Goal: Find specific page/section: Find specific page/section

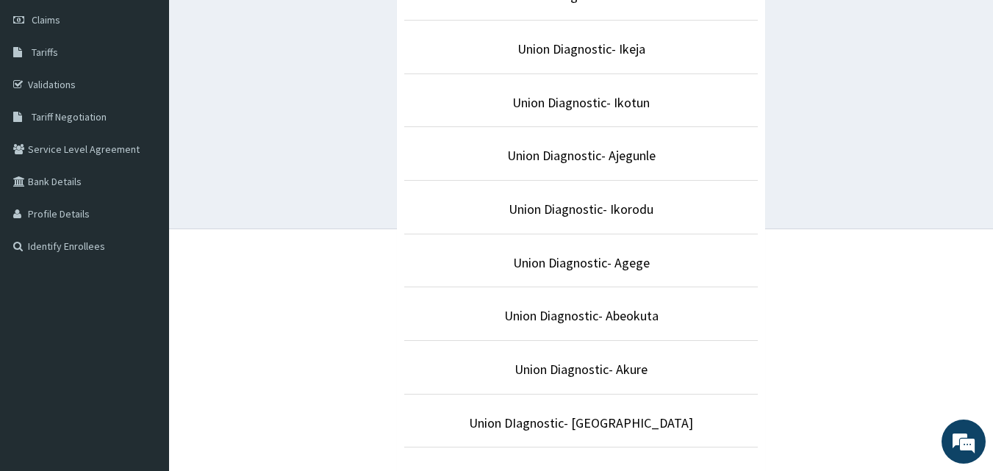
scroll to position [221, 0]
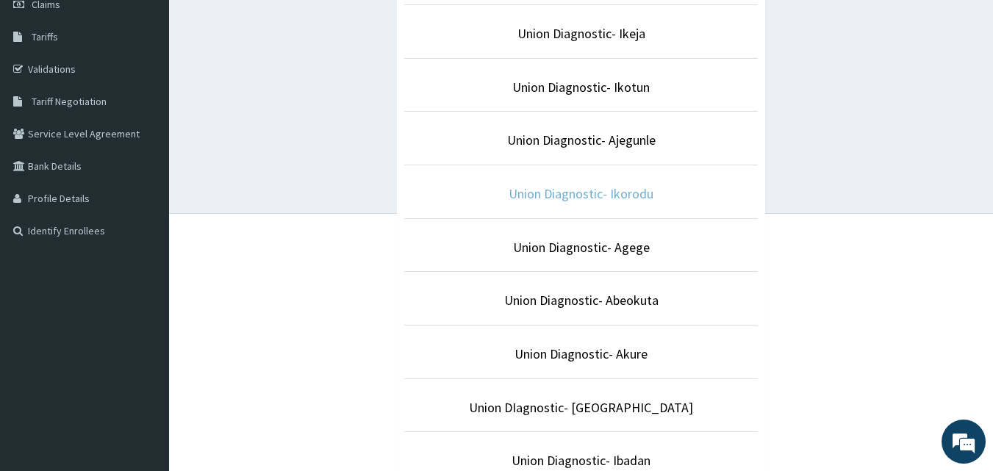
click at [642, 198] on link "Union Diagnostic- Ikorodu" at bounding box center [581, 193] width 145 height 17
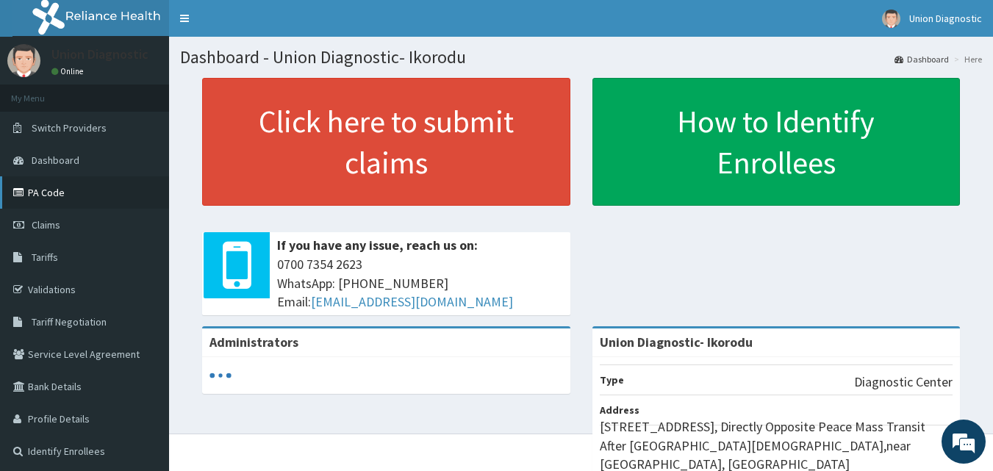
click at [52, 190] on link "PA Code" at bounding box center [84, 192] width 169 height 32
